Goal: Information Seeking & Learning: Learn about a topic

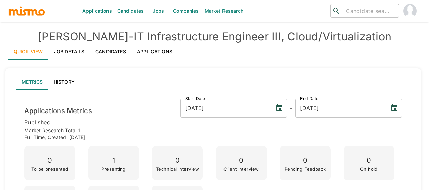
scroll to position [212, 0]
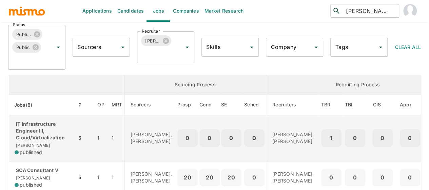
scroll to position [68, 0]
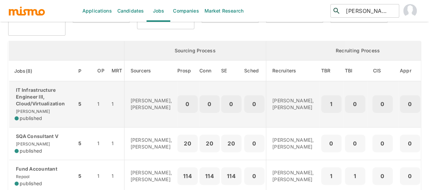
click at [45, 100] on p "IT Infrastructure Engineer III, Cloud/Virtualization" at bounding box center [43, 97] width 57 height 20
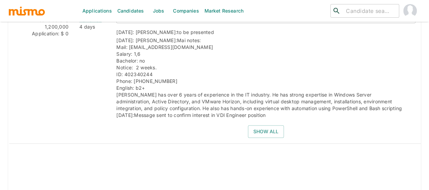
scroll to position [1040, 0]
